Goal: Transaction & Acquisition: Purchase product/service

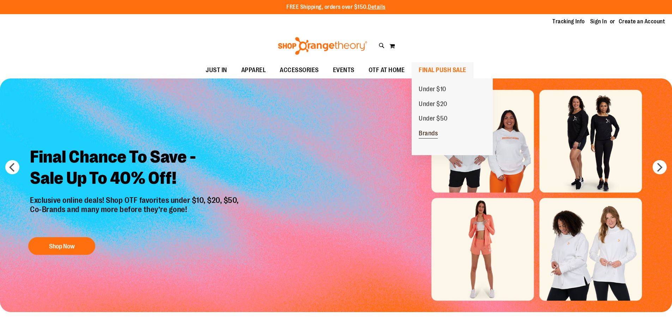
click at [436, 130] on span "Brands" at bounding box center [428, 134] width 19 height 9
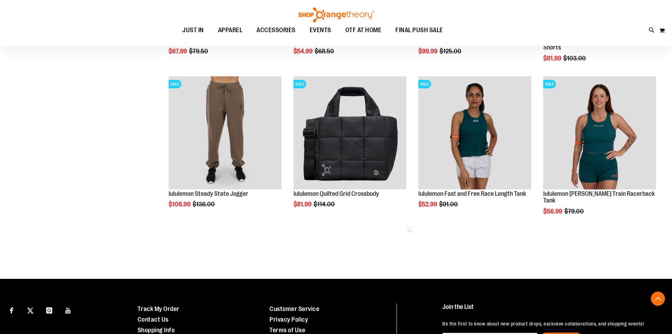
scroll to position [388, 0]
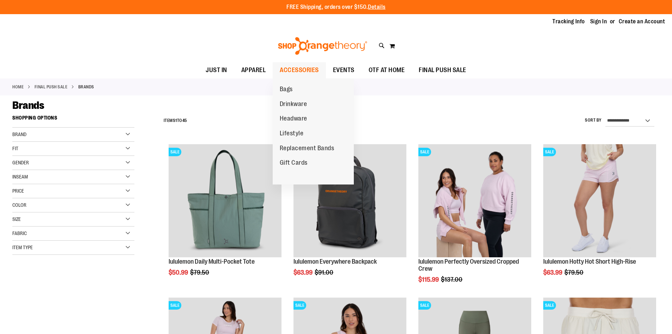
click at [285, 72] on span "ACCESSORIES" at bounding box center [299, 70] width 39 height 16
click at [295, 145] on span "Replacement Bands" at bounding box center [307, 148] width 55 height 9
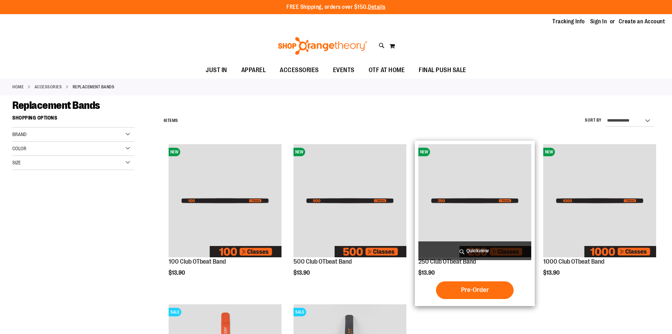
click at [483, 187] on img "product" at bounding box center [475, 200] width 113 height 113
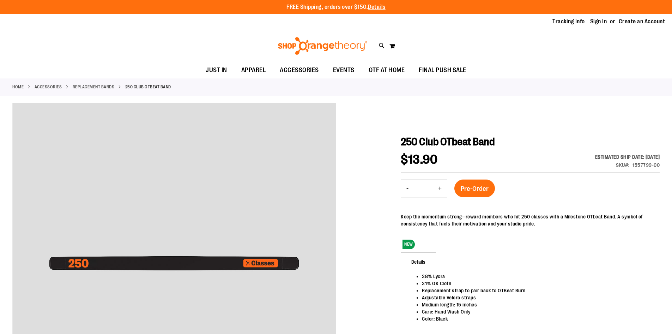
click at [328, 53] on img at bounding box center [322, 46] width 91 height 18
